Goal: Task Accomplishment & Management: Use online tool/utility

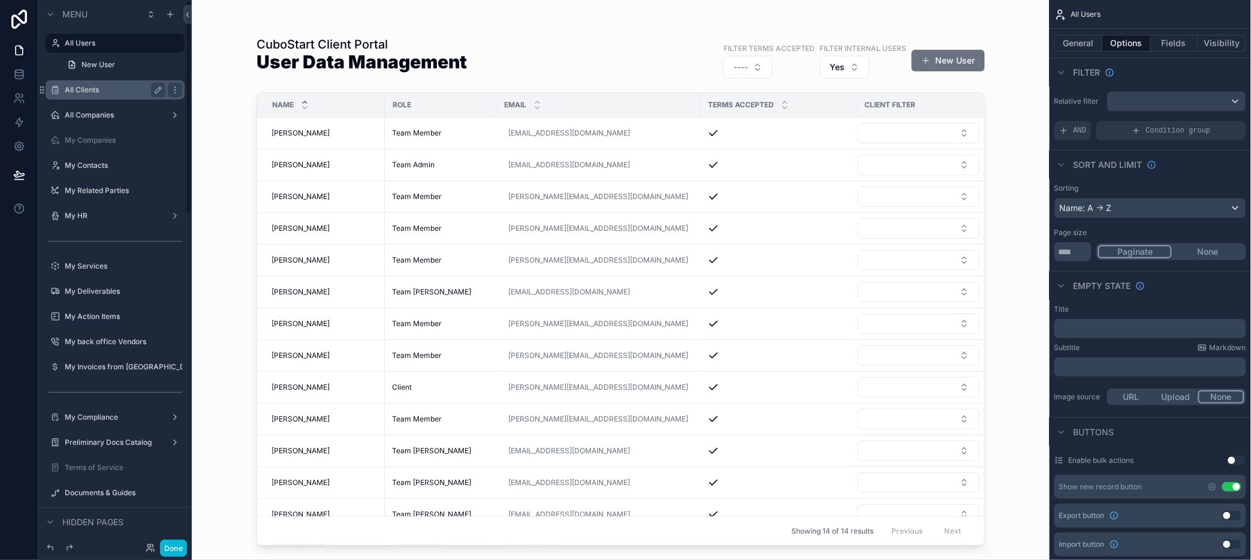
click at [79, 92] on label "All Clients" at bounding box center [113, 90] width 96 height 10
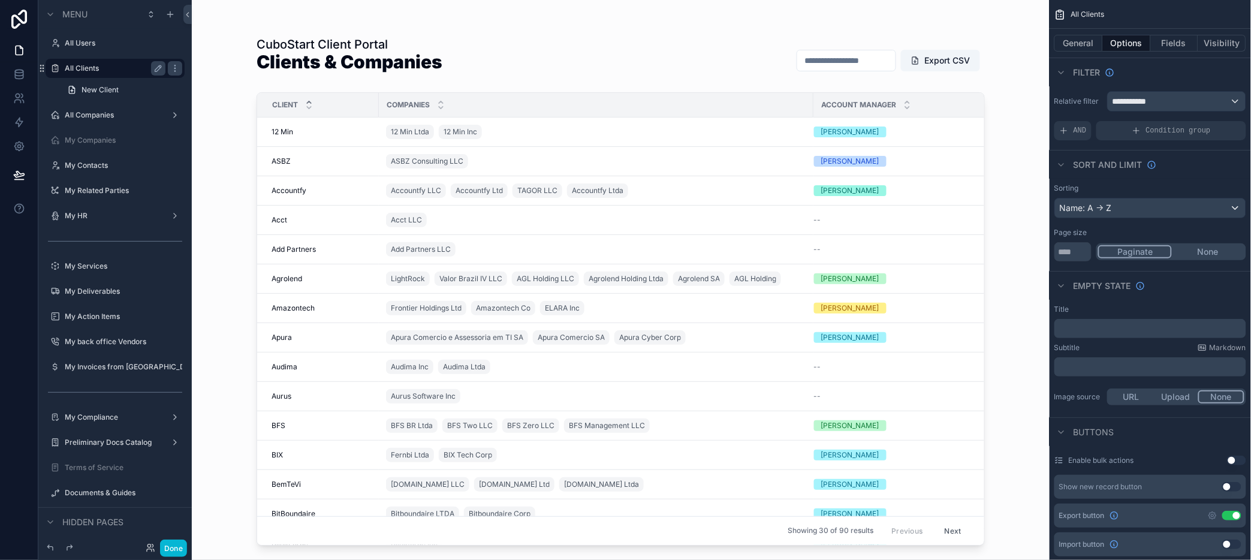
click at [813, 61] on div "scrollable content" at bounding box center [620, 273] width 767 height 546
click at [828, 61] on input "scrollable content" at bounding box center [846, 60] width 98 height 17
type input "*****"
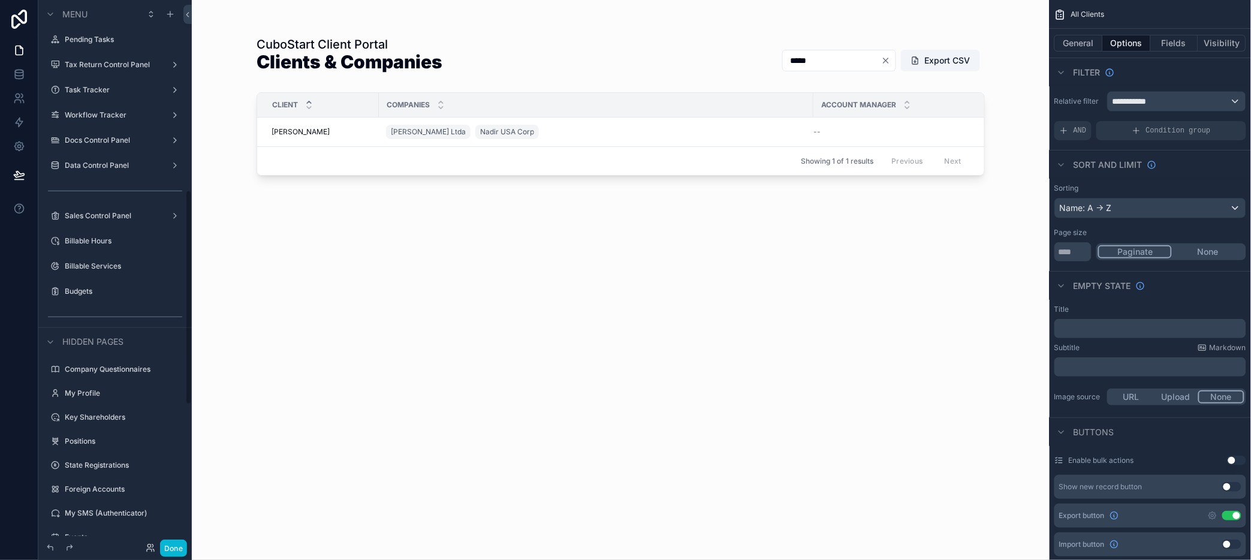
scroll to position [532, 0]
click at [105, 263] on label "Billable Services" at bounding box center [113, 263] width 96 height 10
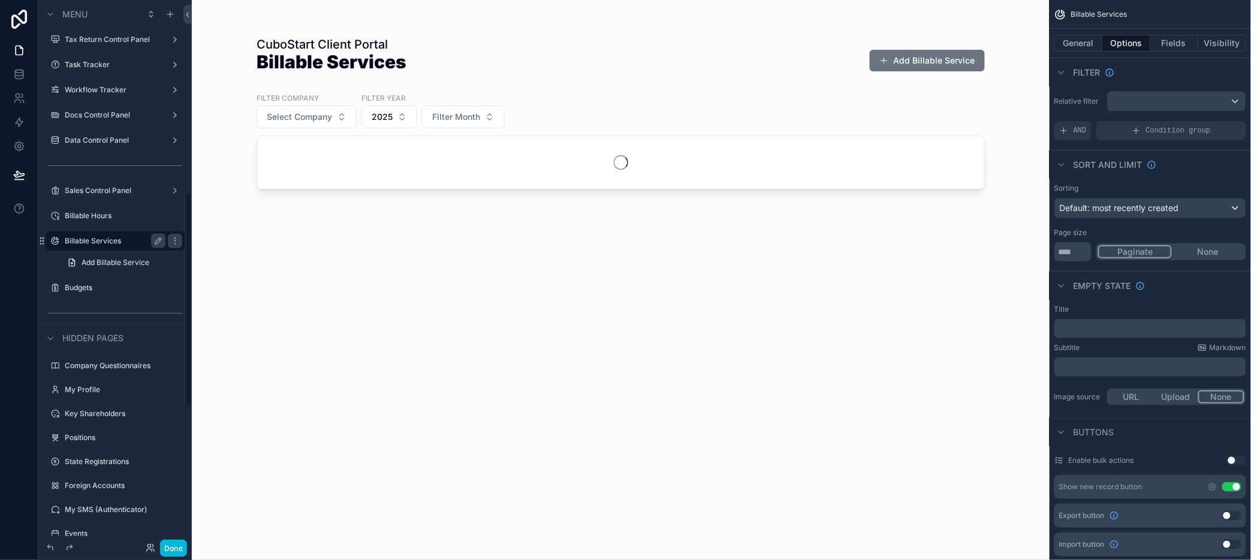
scroll to position [487, 0]
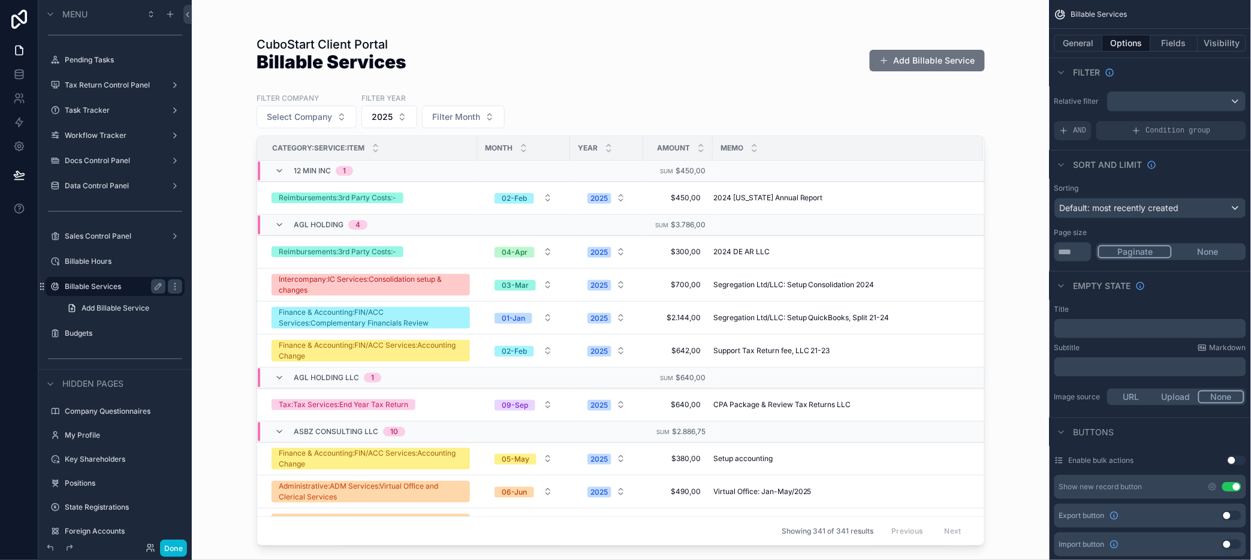
click at [923, 62] on div "scrollable content" at bounding box center [620, 273] width 767 height 546
click at [918, 64] on button "Add Billable Service" at bounding box center [927, 61] width 115 height 22
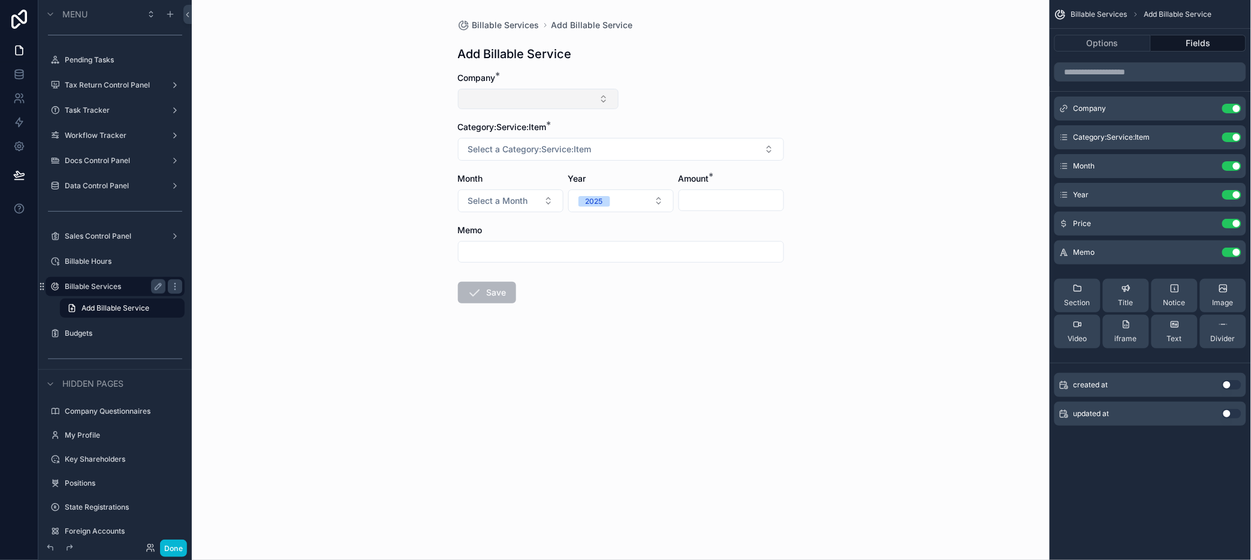
click at [603, 101] on button "Select Button" at bounding box center [538, 99] width 161 height 20
type input "*****"
click at [959, 164] on div "Billable Services Add Billable Service Add Billable Service Company * Category:…" at bounding box center [621, 280] width 858 height 560
click at [492, 22] on span "Billable Services" at bounding box center [505, 25] width 67 height 12
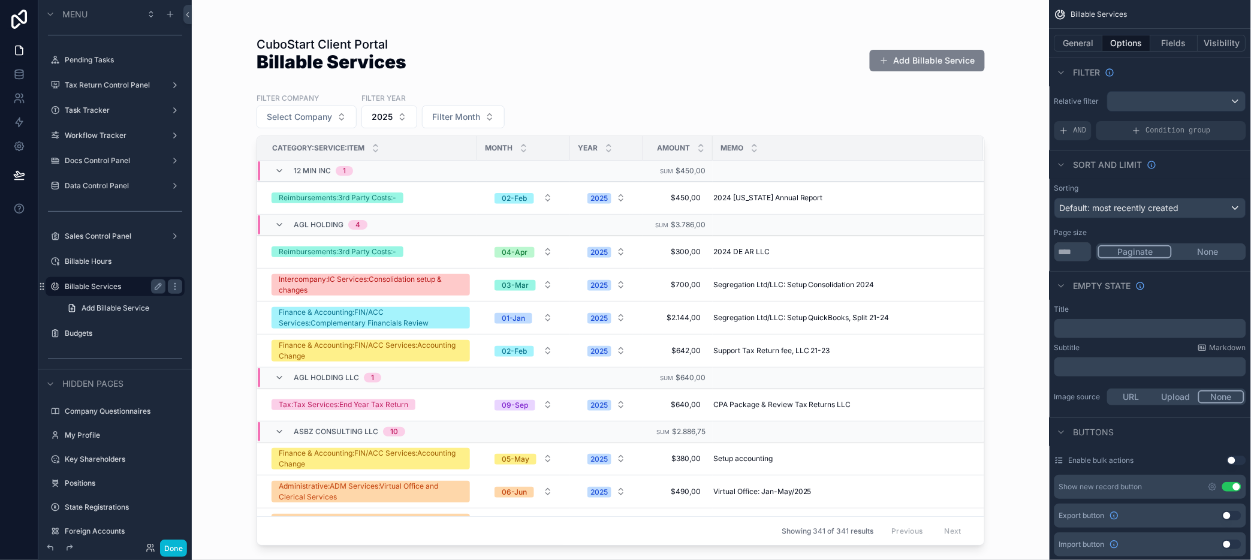
click at [910, 59] on button "Add Billable Service" at bounding box center [927, 61] width 115 height 22
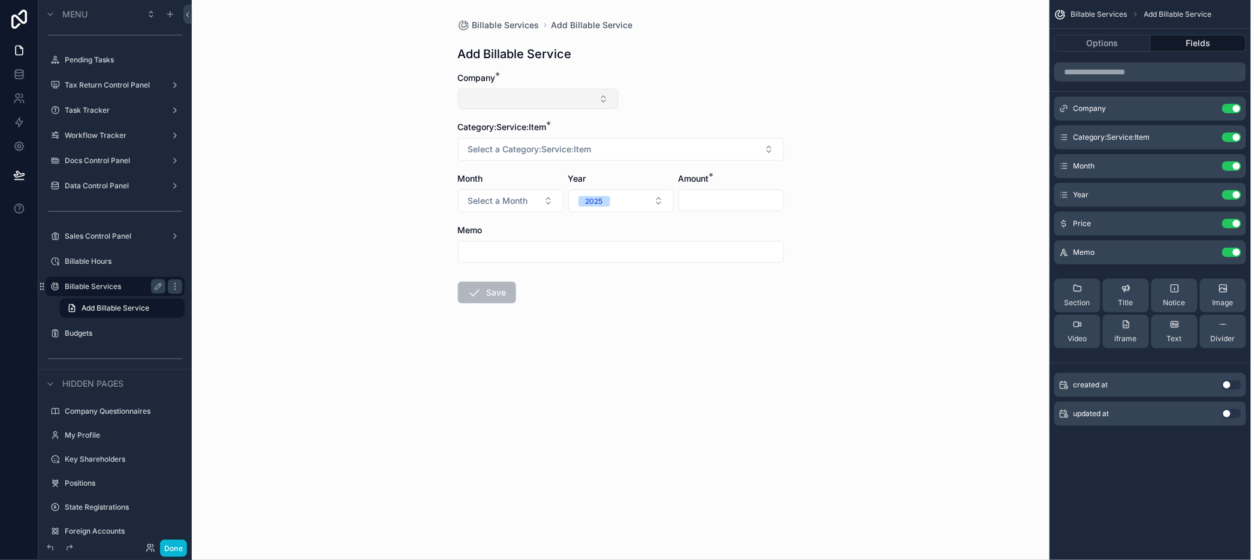
click at [604, 100] on button "Select Button" at bounding box center [538, 99] width 161 height 20
type input "***"
click at [708, 354] on form "Company * Category:Service:Item * Select a Category:Service:Item Month Select a…" at bounding box center [621, 226] width 326 height 308
